Goal: Information Seeking & Learning: Learn about a topic

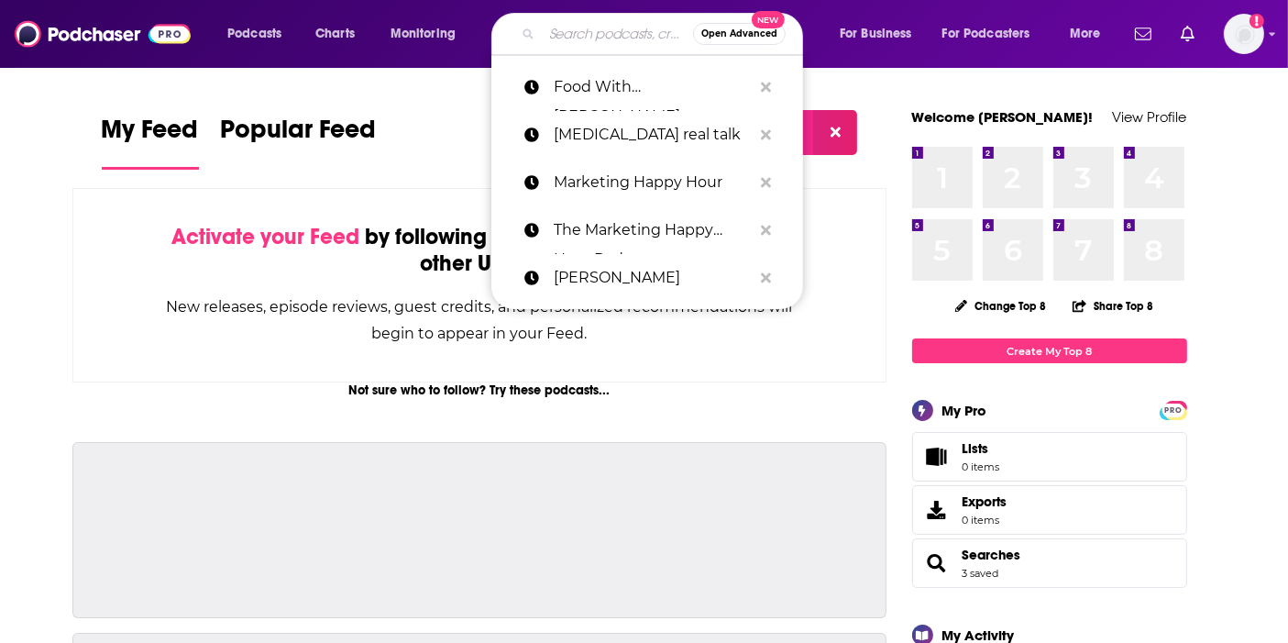
click at [628, 35] on input "Search podcasts, credits, & more..." at bounding box center [617, 33] width 151 height 29
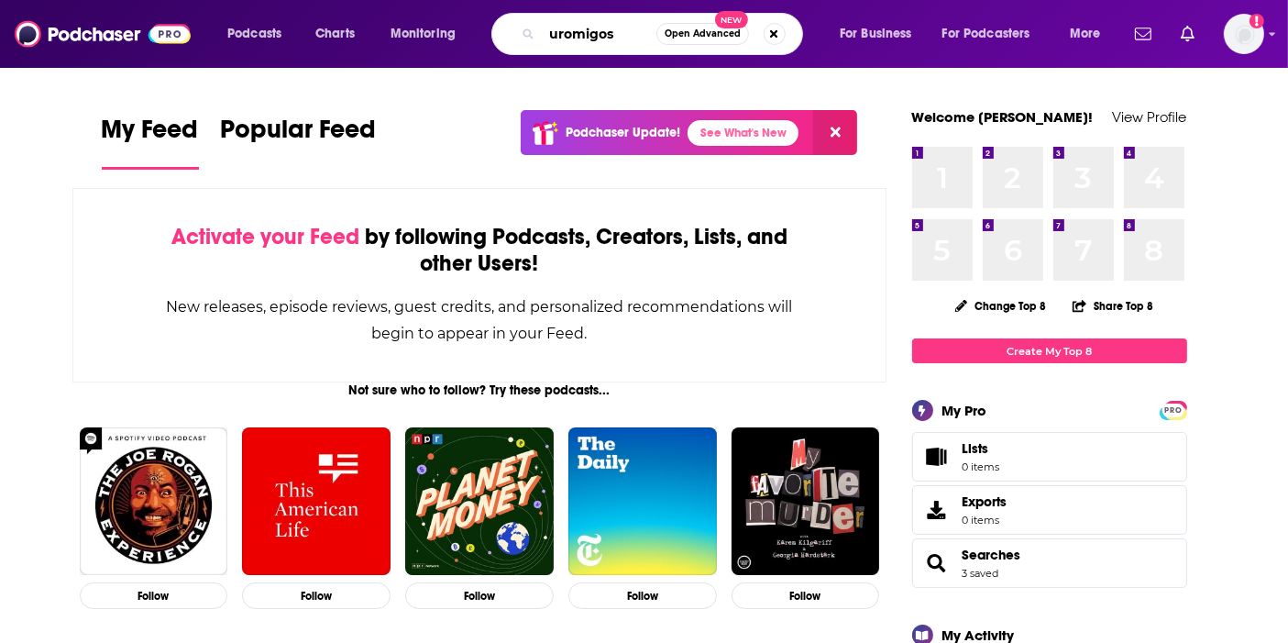
type input "uromigos"
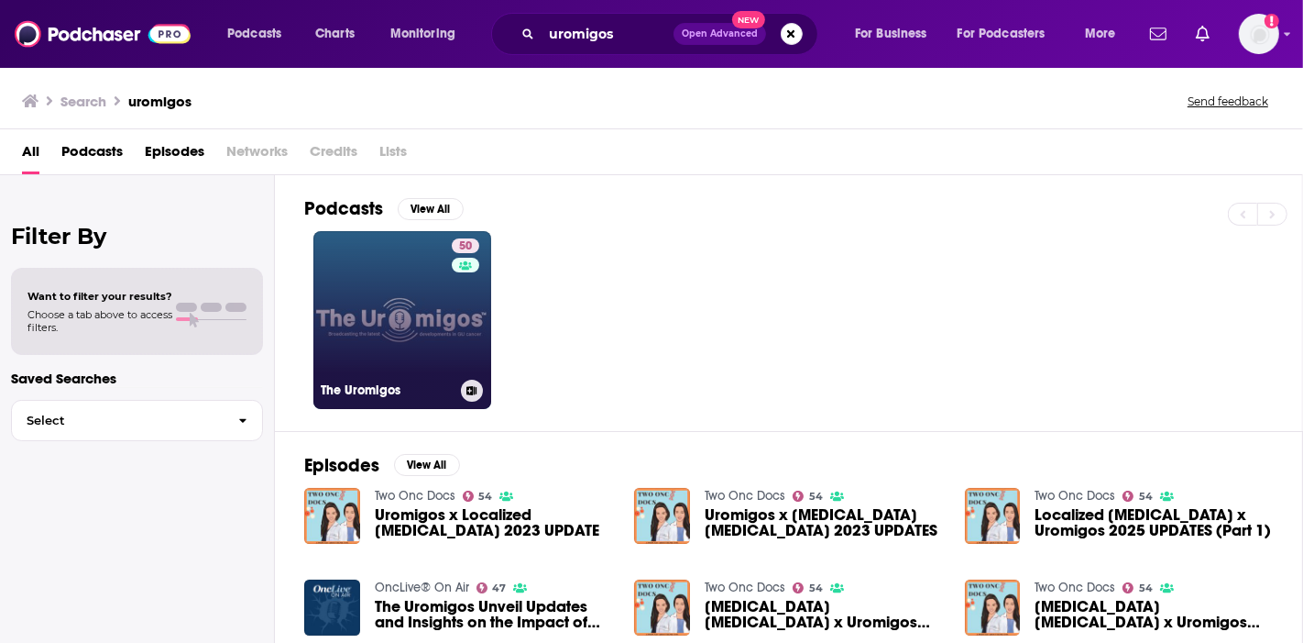
click at [361, 340] on link "50 The Uromigos" at bounding box center [402, 320] width 178 height 178
